Goal: Navigation & Orientation: Understand site structure

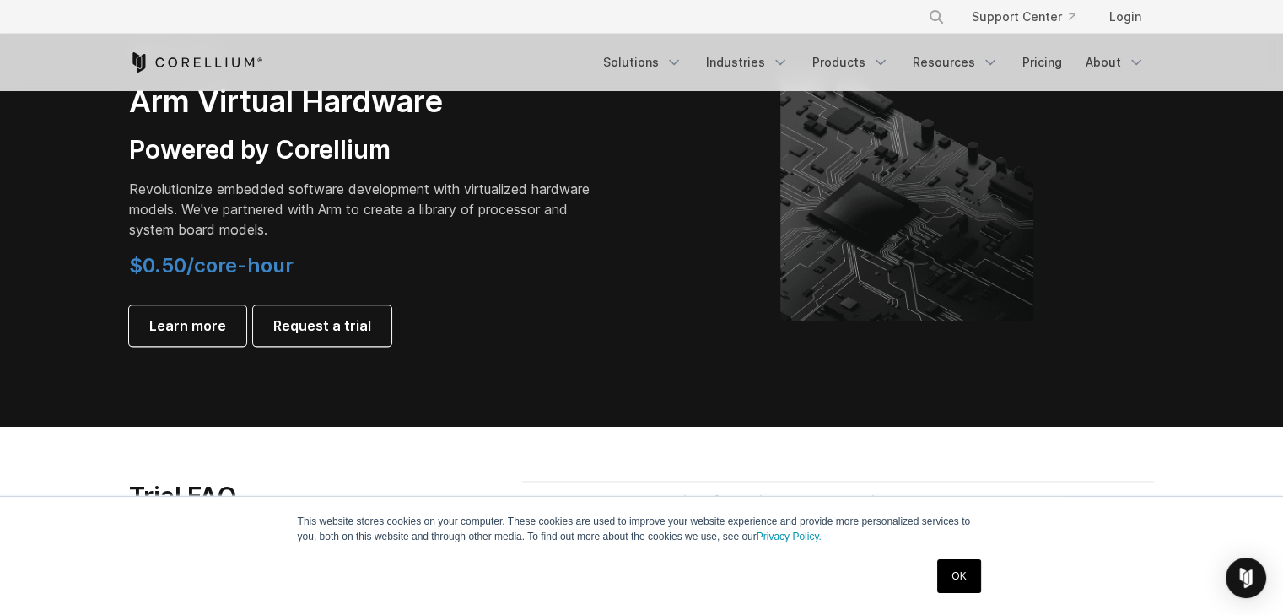
scroll to position [2066, 0]
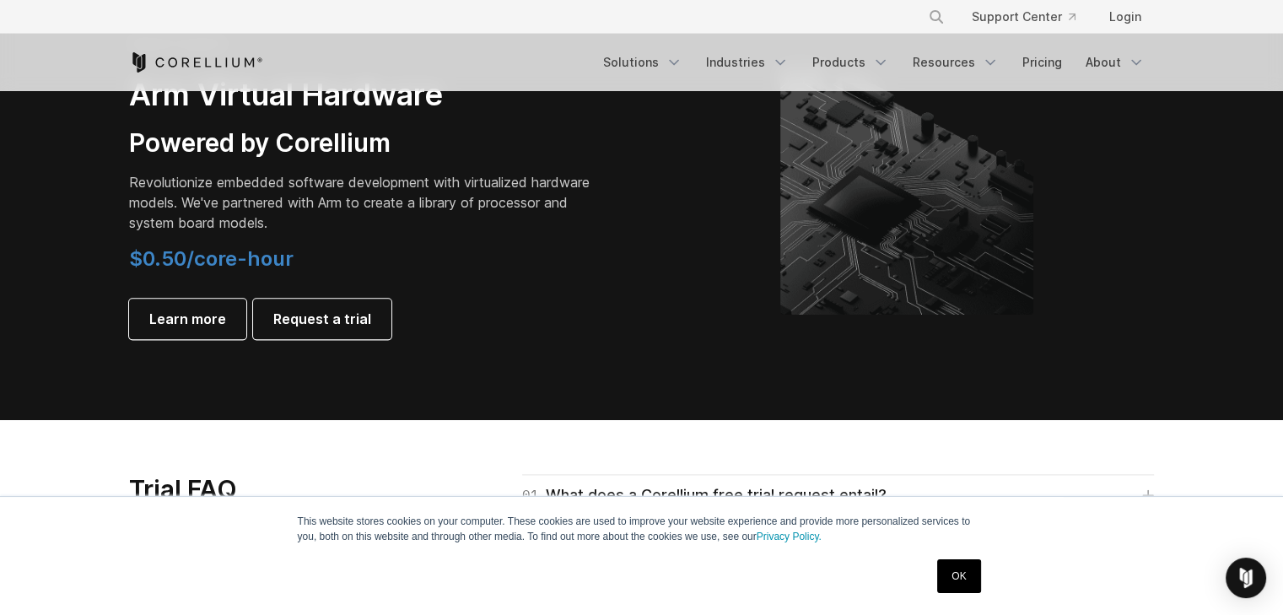
drag, startPoint x: 1289, startPoint y: 29, endPoint x: 1295, endPoint y: 355, distance: 326.5
click at [179, 324] on span "Learn more" at bounding box center [187, 319] width 77 height 20
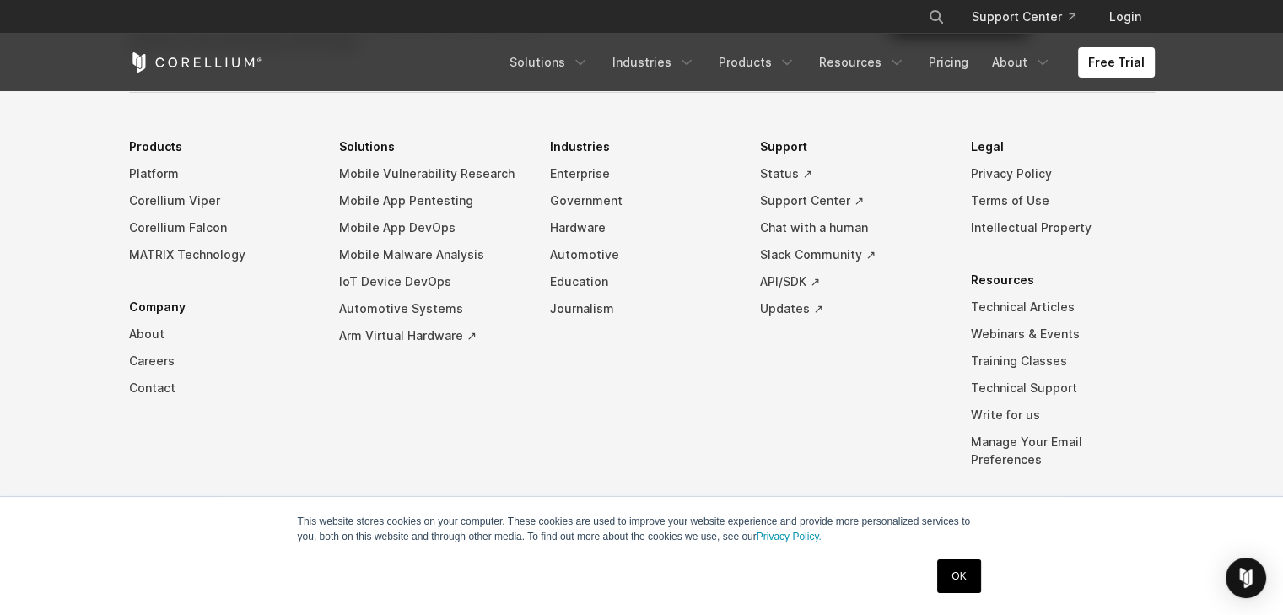
scroll to position [4826, 0]
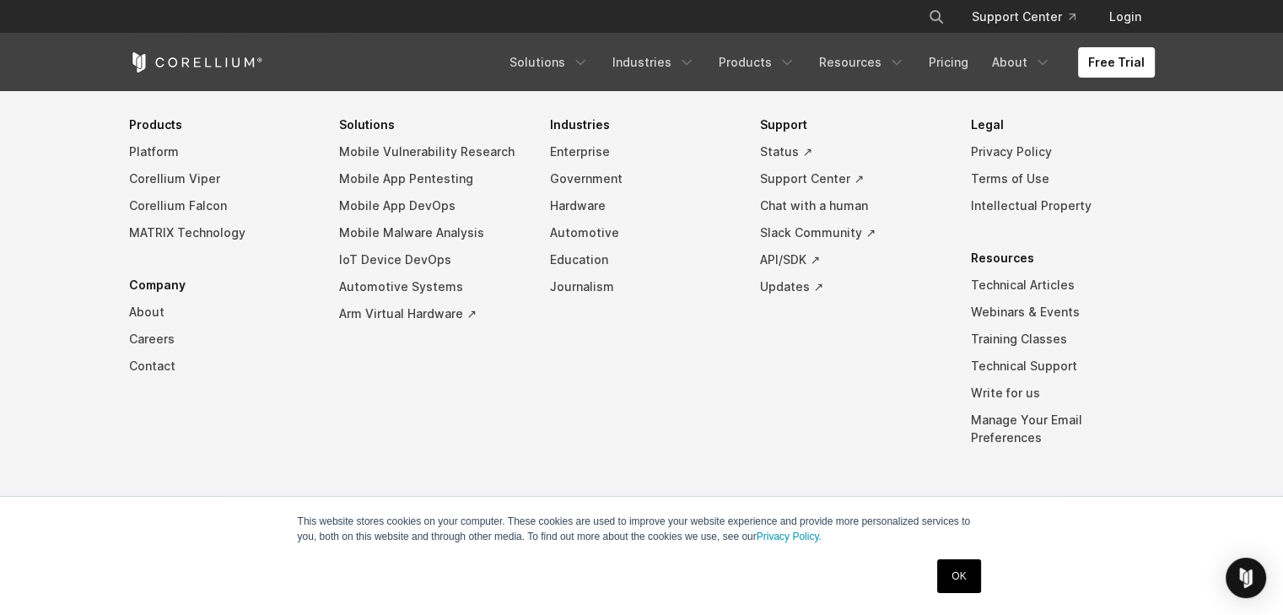
drag, startPoint x: 1290, startPoint y: 56, endPoint x: 1295, endPoint y: 573, distance: 517.1
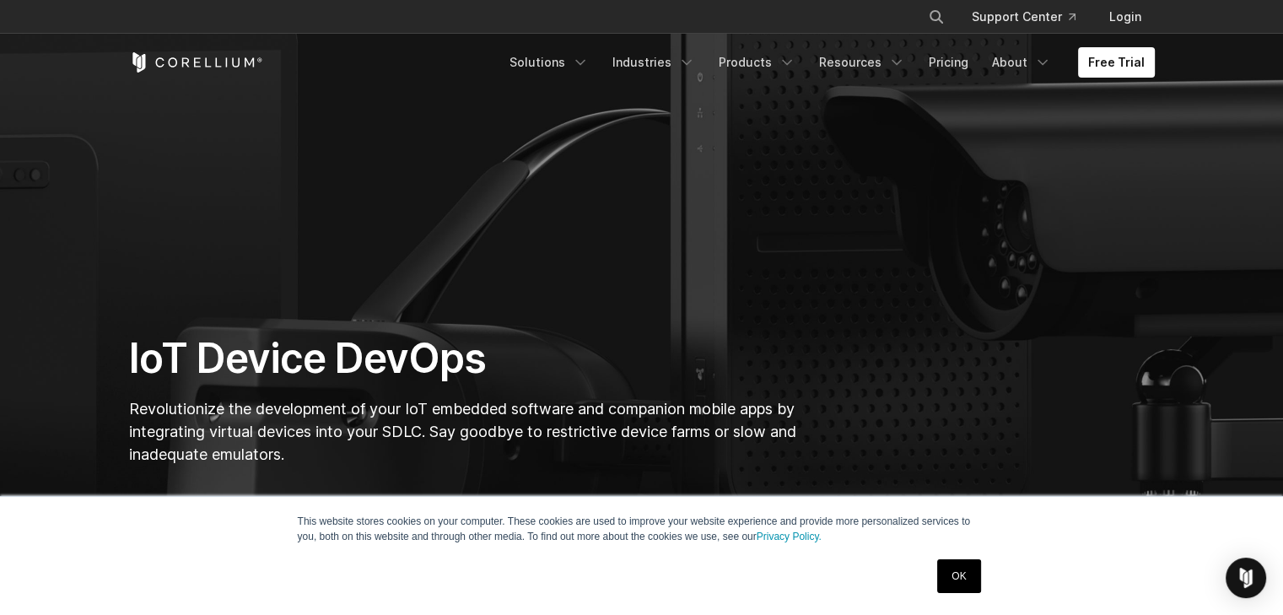
scroll to position [15, 0]
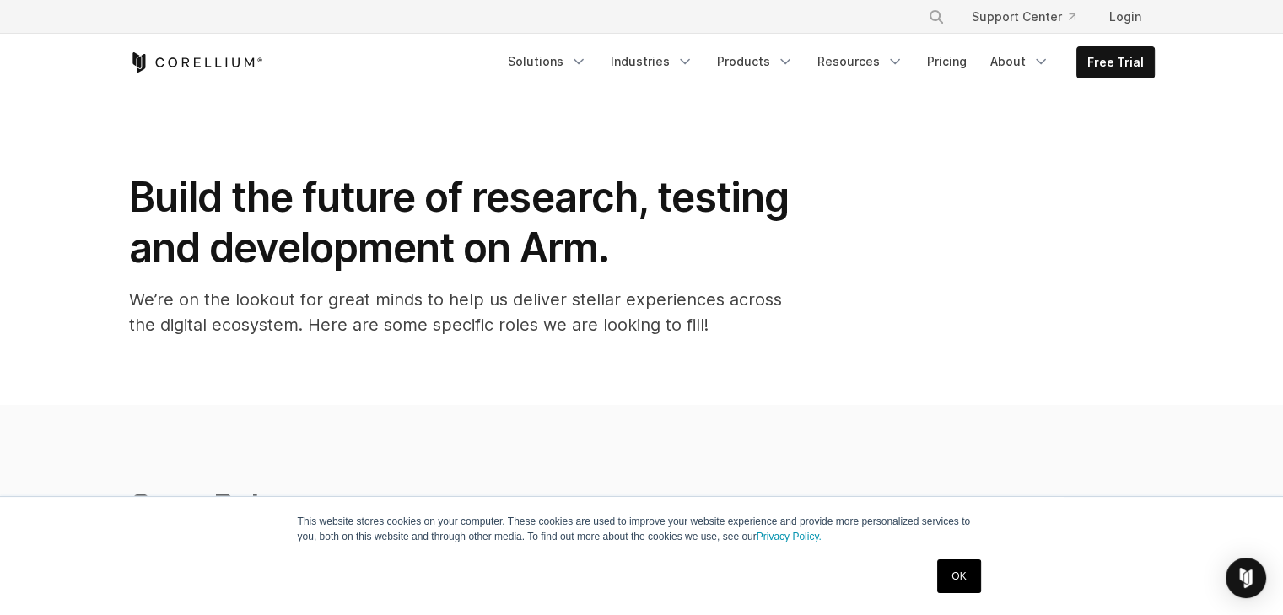
drag, startPoint x: 1291, startPoint y: 79, endPoint x: 1295, endPoint y: 28, distance: 51.6
click at [1049, 62] on icon "Navigation Menu" at bounding box center [1041, 61] width 17 height 17
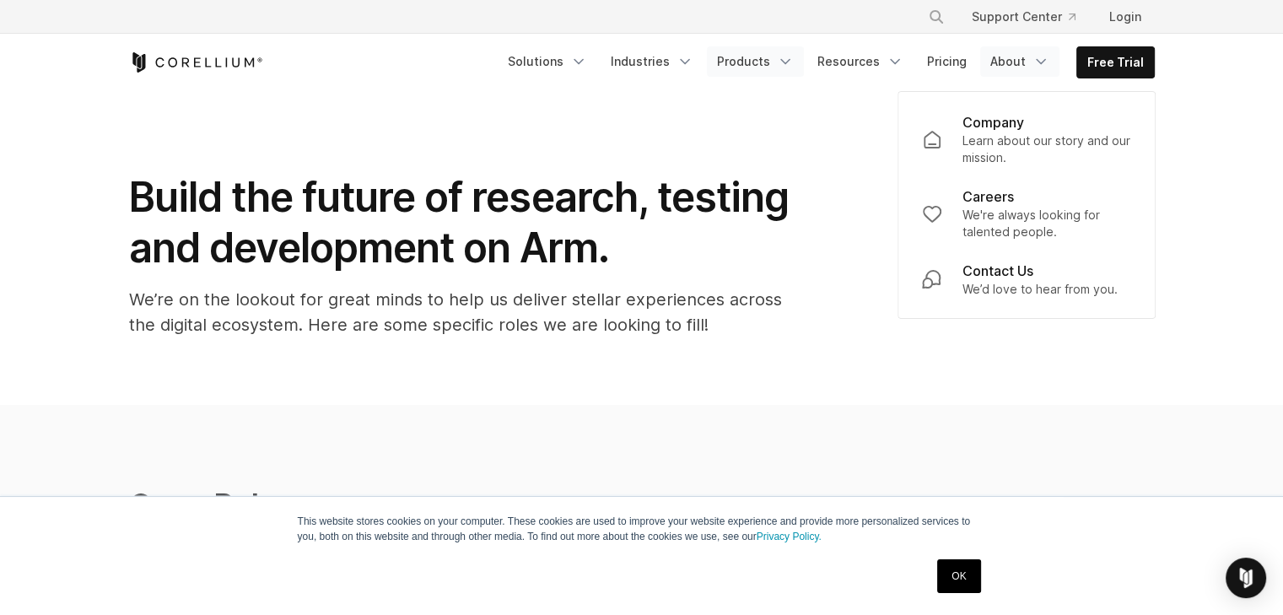
click at [761, 63] on link "Products" at bounding box center [755, 61] width 97 height 30
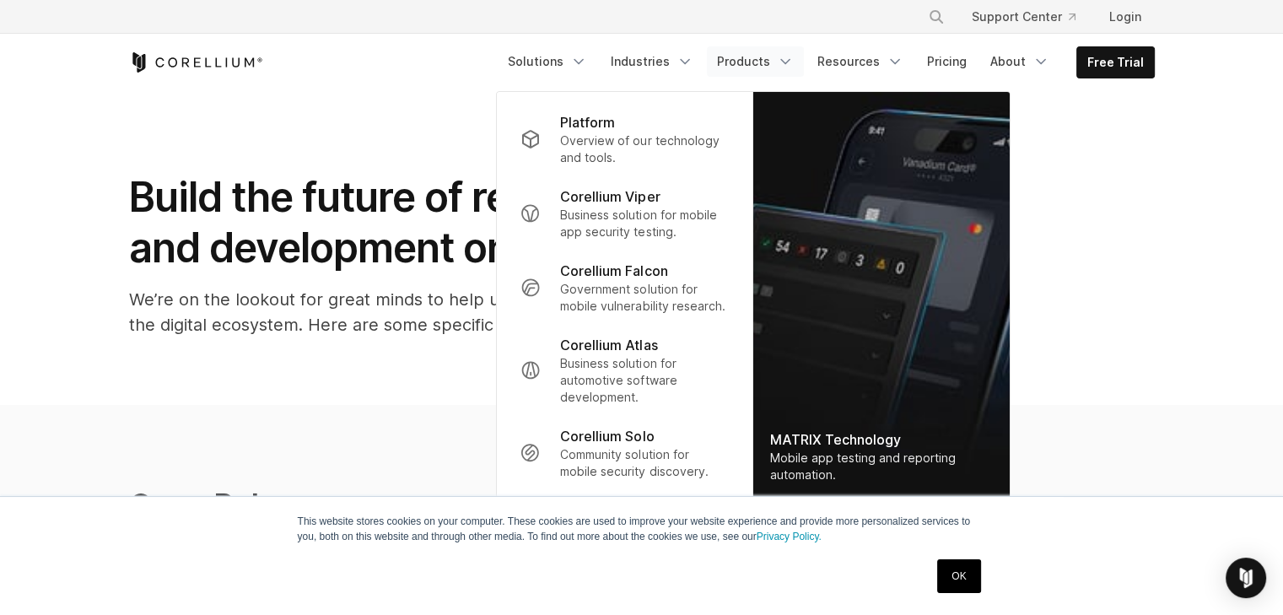
click at [1227, 271] on section "Build the future of research, testing and development on Arm. We’re on the look…" at bounding box center [641, 248] width 1283 height 314
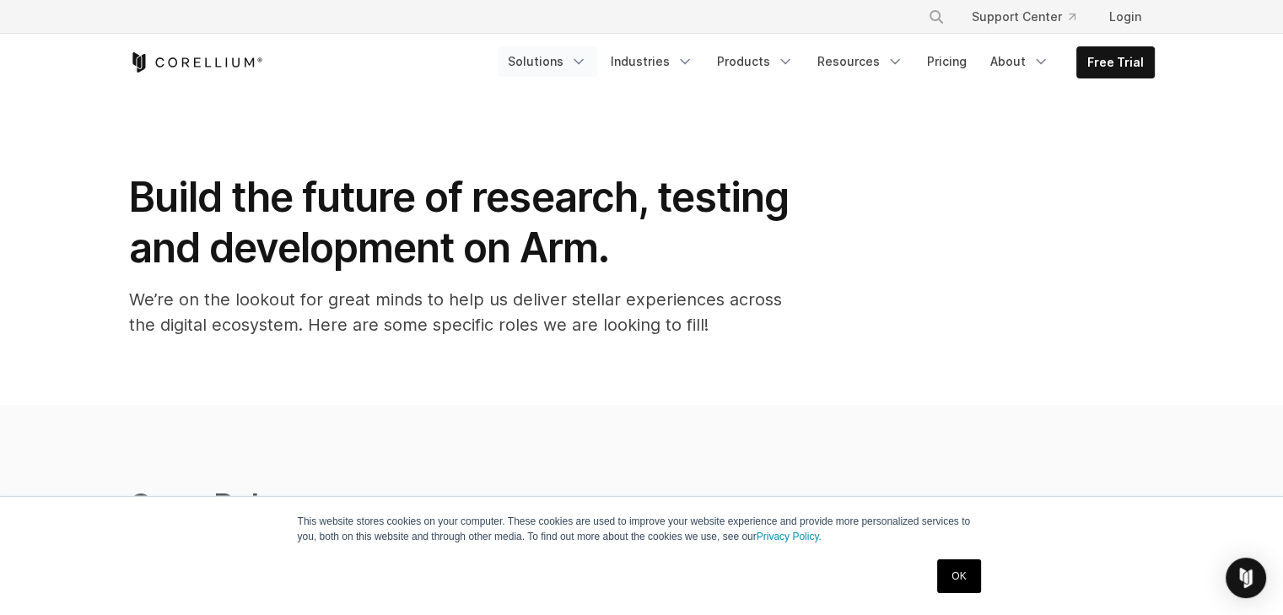
click at [584, 58] on icon "Navigation Menu" at bounding box center [578, 61] width 17 height 17
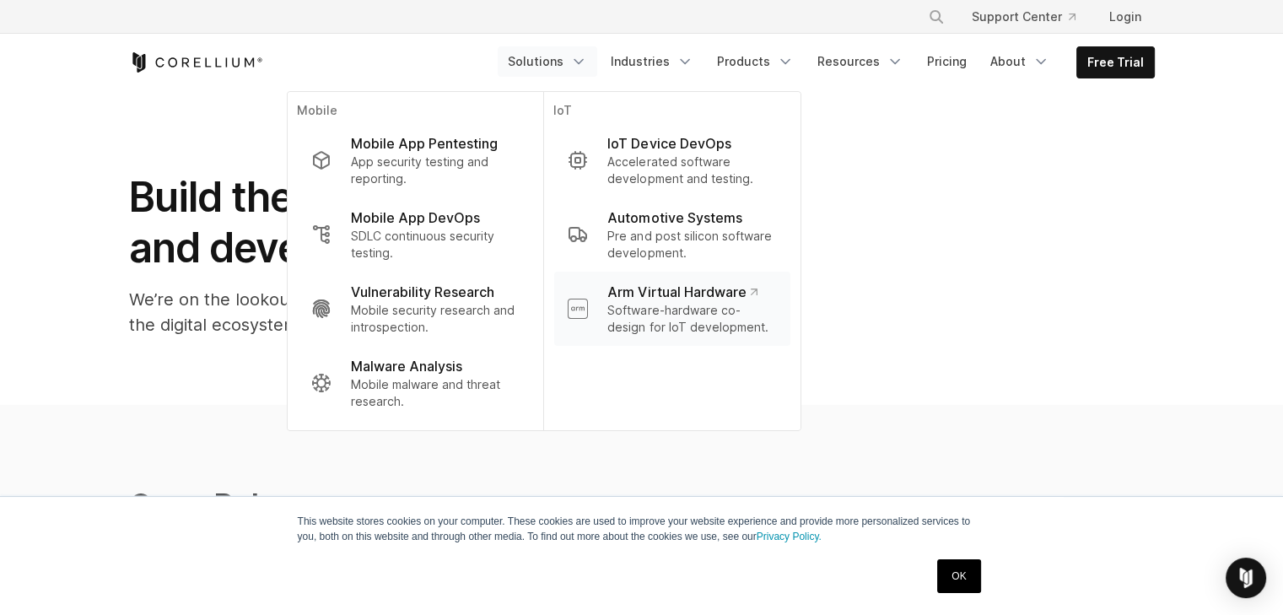
click at [757, 289] on icon "Navigation Menu" at bounding box center [754, 292] width 6 height 6
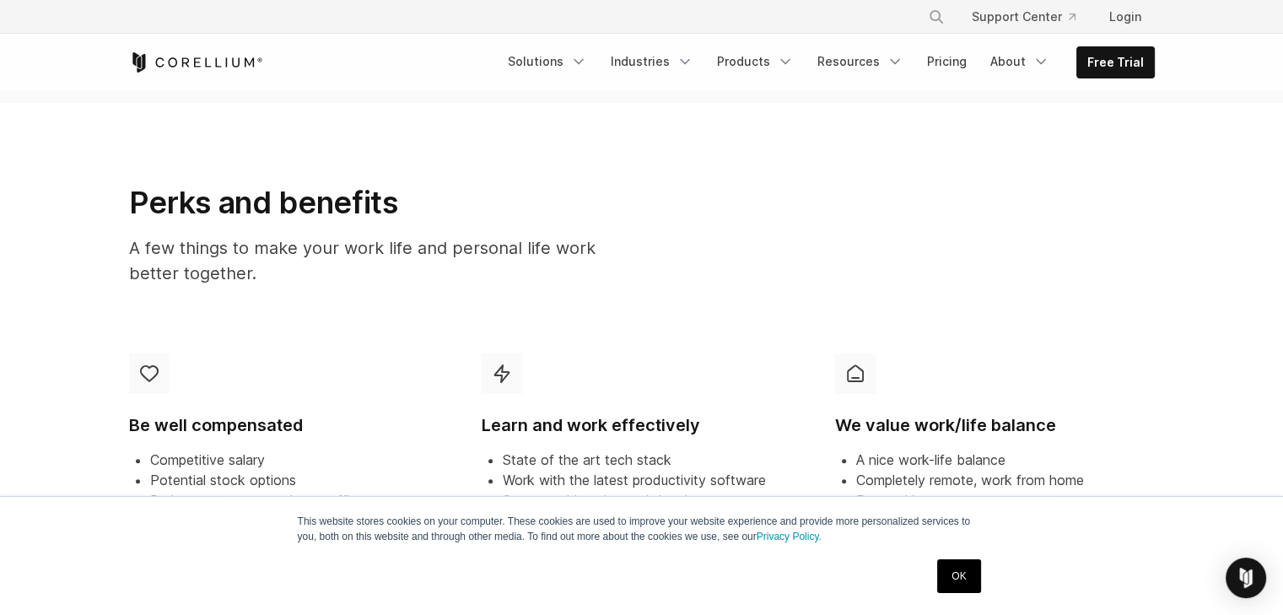
scroll to position [896, 0]
